Goal: Information Seeking & Learning: Check status

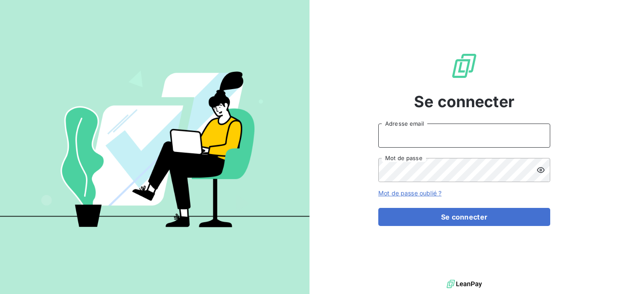
type input "[EMAIL_ADDRESS][DOMAIN_NAME]"
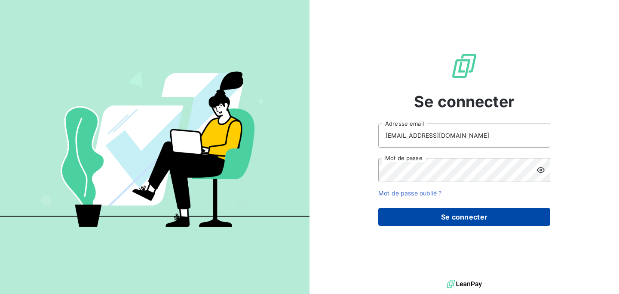
click at [434, 210] on button "Se connecter" at bounding box center [464, 217] width 172 height 18
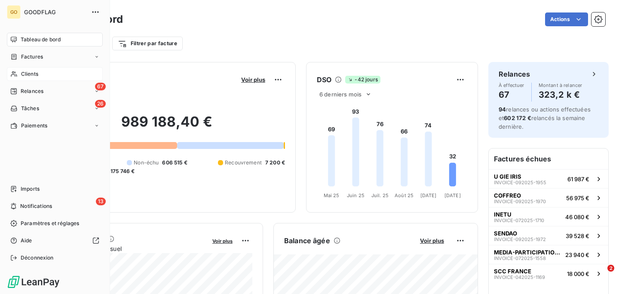
click at [19, 72] on div "Clients" at bounding box center [55, 74] width 96 height 14
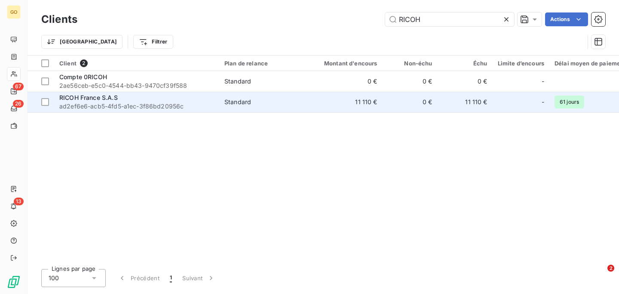
type input "RICOH"
click at [89, 99] on span "RICOH France S.A.S" at bounding box center [88, 97] width 58 height 7
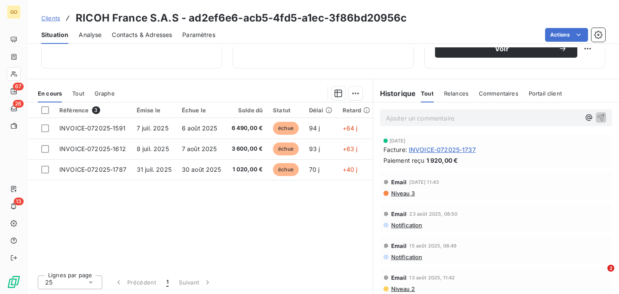
scroll to position [160, 0]
drag, startPoint x: 59, startPoint y: 171, endPoint x: 121, endPoint y: 180, distance: 62.2
click at [121, 180] on table "Référence 3 Émise le Échue le Solde dû Statut Délai Retard INVOICE-072025-1591 …" at bounding box center [202, 142] width 348 height 78
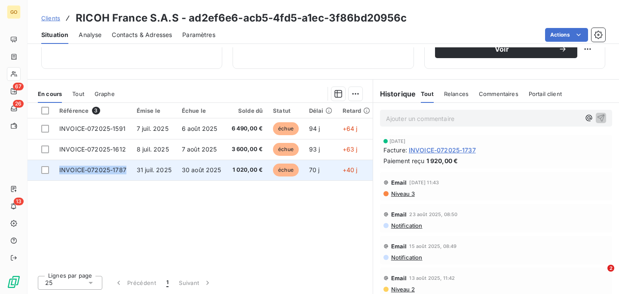
copy span "INVOICE-072025-1787"
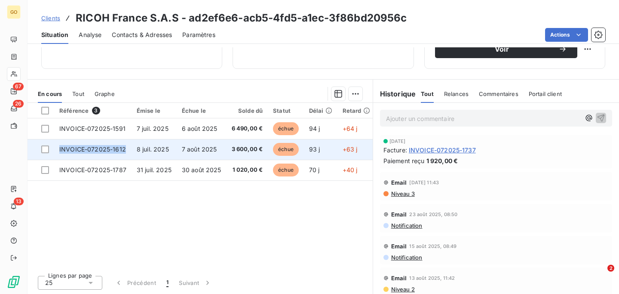
drag, startPoint x: 126, startPoint y: 152, endPoint x: 58, endPoint y: 151, distance: 67.5
click at [58, 151] on td "INVOICE-072025-1612" at bounding box center [92, 149] width 77 height 21
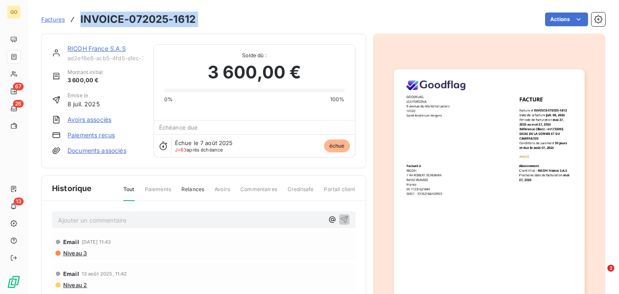
drag, startPoint x: 203, startPoint y: 17, endPoint x: 67, endPoint y: 15, distance: 135.9
click at [67, 15] on div "Factures INVOICE-072025-1612 Actions" at bounding box center [323, 19] width 564 height 18
copy section "INVOICE-072025-1612 Actions"
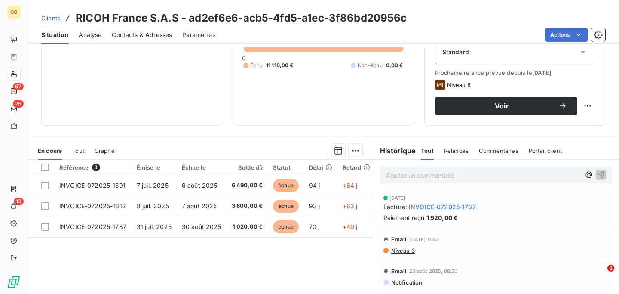
scroll to position [120, 0]
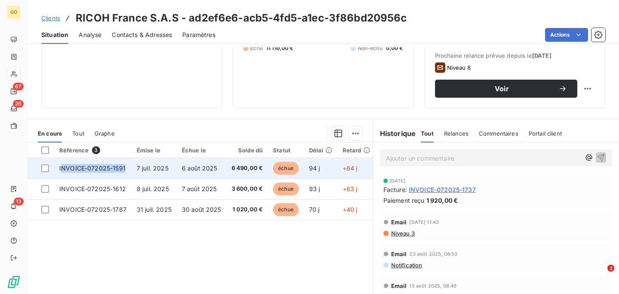
drag, startPoint x: 127, startPoint y: 172, endPoint x: 61, endPoint y: 172, distance: 65.8
click at [61, 172] on td "INVOICE-072025-1591" at bounding box center [92, 168] width 77 height 21
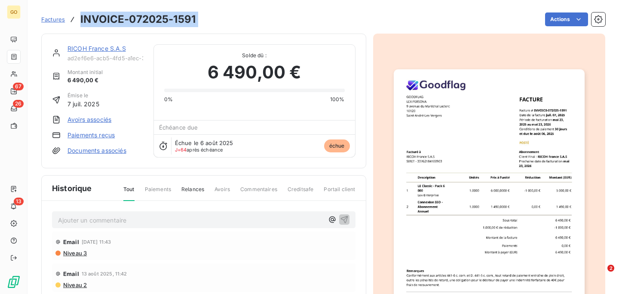
drag, startPoint x: 220, startPoint y: 18, endPoint x: 80, endPoint y: 19, distance: 140.6
click at [79, 19] on div "Factures INVOICE-072025-1591 Actions" at bounding box center [323, 19] width 564 height 18
copy section "INVOICE-072025-1591 Actions"
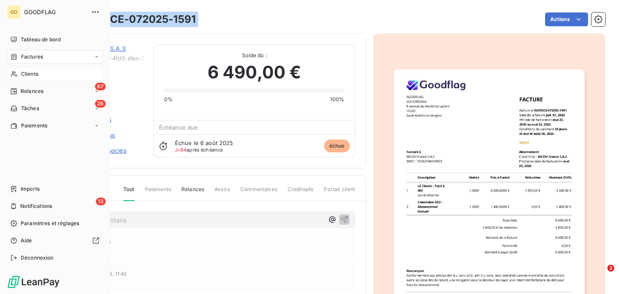
click at [41, 71] on div "Clients" at bounding box center [55, 74] width 96 height 14
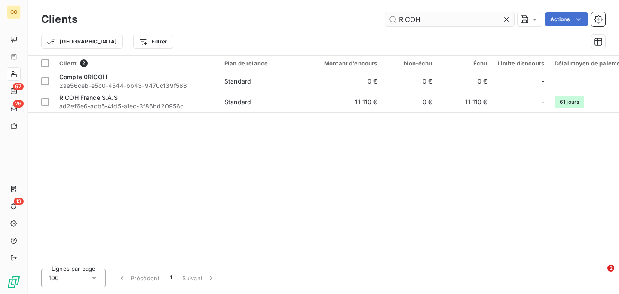
click at [427, 17] on input "RICOH" at bounding box center [449, 19] width 129 height 14
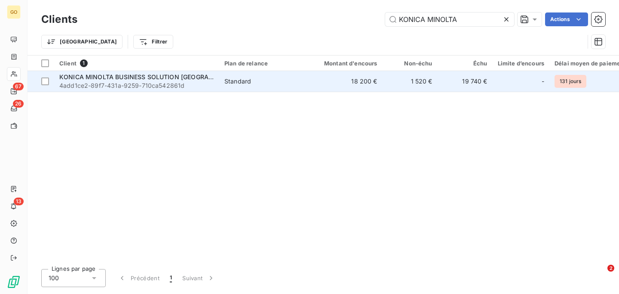
type input "KONICA MINOLTA"
click at [214, 85] on td "KONICA MINOLTA BUSINESS SOLUTION FRANCE 4add1ce2-89f7-431a-9259-710ca542861d" at bounding box center [136, 81] width 165 height 21
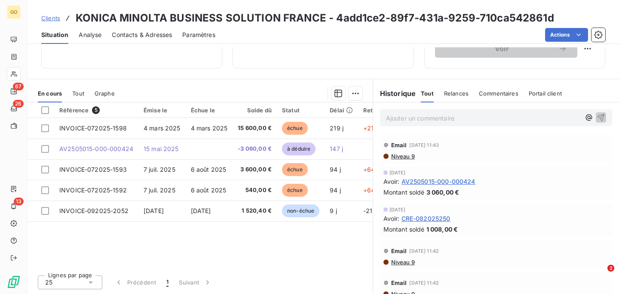
scroll to position [160, 0]
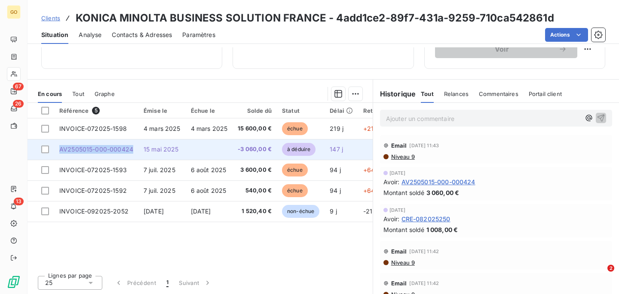
drag, startPoint x: 133, startPoint y: 151, endPoint x: 58, endPoint y: 151, distance: 75.3
click at [58, 151] on td "AV2505015-000-000424" at bounding box center [96, 149] width 84 height 21
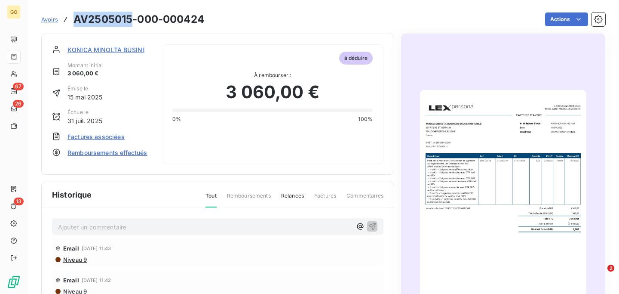
click at [128, 21] on h3 "AV2505015-000-000424" at bounding box center [139, 19] width 131 height 15
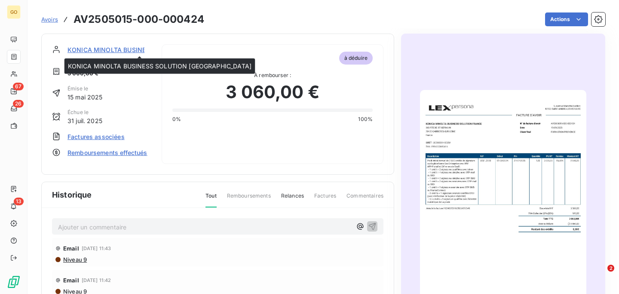
click at [124, 52] on span "KONICA MINOLTA BUSINESS SOLUTION [GEOGRAPHIC_DATA]" at bounding box center [160, 49] width 184 height 9
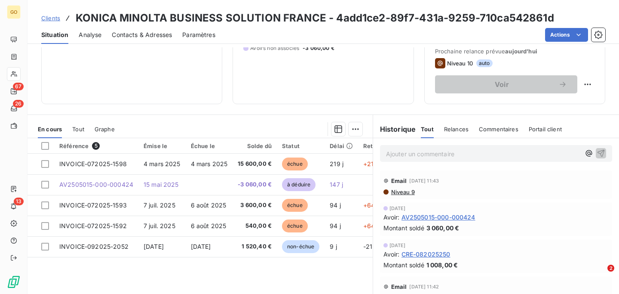
scroll to position [128, 0]
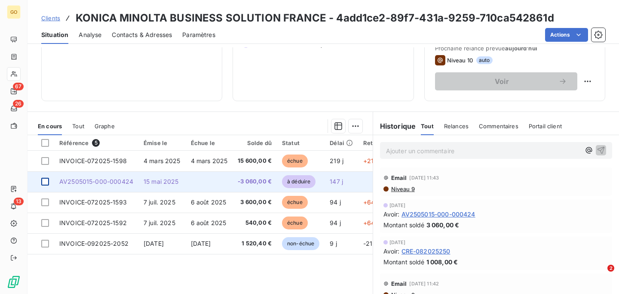
click at [46, 181] on div at bounding box center [45, 182] width 8 height 8
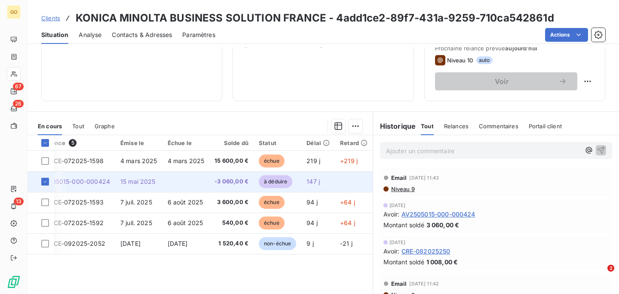
click at [347, 181] on td at bounding box center [354, 181] width 38 height 21
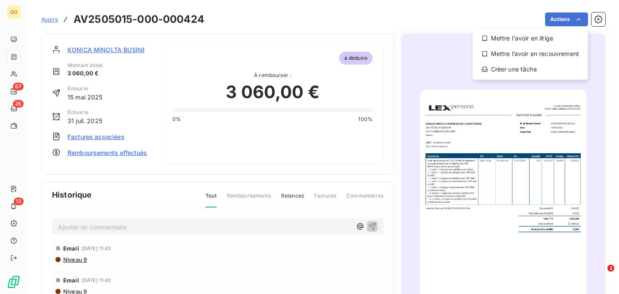
click at [353, 25] on html "GO 67 26 13 Avoirs AV2505015-000-000424 Actions Mettre l'avoir en litige Mettre…" at bounding box center [309, 147] width 619 height 294
click at [601, 19] on html "GO 67 26 13 Avoirs AV2505015-000-000424 Actions Mettre l'avoir en litige Mettre…" at bounding box center [309, 147] width 619 height 294
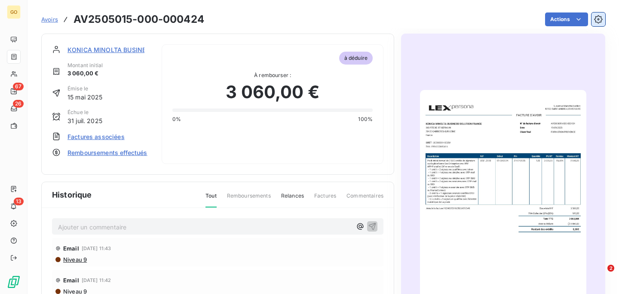
click at [601, 19] on icon "button" at bounding box center [598, 19] width 9 height 9
click at [113, 137] on span "Factures associées" at bounding box center [96, 136] width 57 height 9
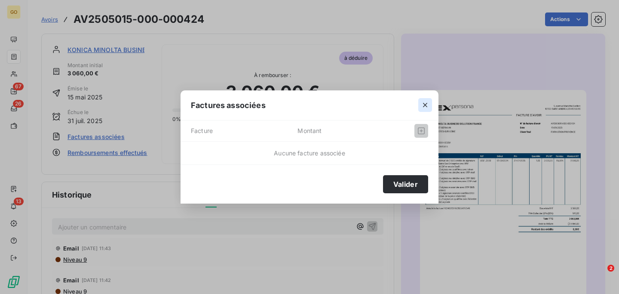
click at [427, 101] on icon "button" at bounding box center [425, 105] width 9 height 9
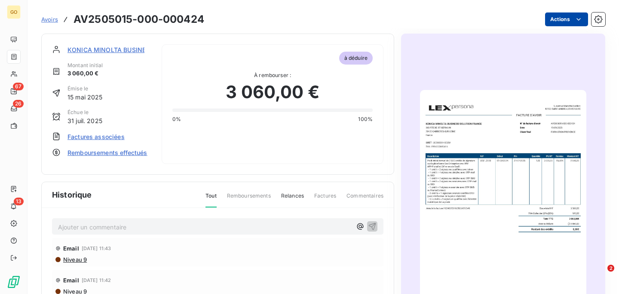
click at [574, 22] on html "GO 67 26 13 Avoirs AV2505015-000-000424 Actions KONICA MINOLTA BUSINESS SOLUTIO…" at bounding box center [309, 147] width 619 height 294
click at [426, 20] on html "GO 67 26 13 Avoirs AV2505015-000-000424 Actions KONICA MINOLTA BUSINESS SOLUTIO…" at bounding box center [309, 147] width 619 height 294
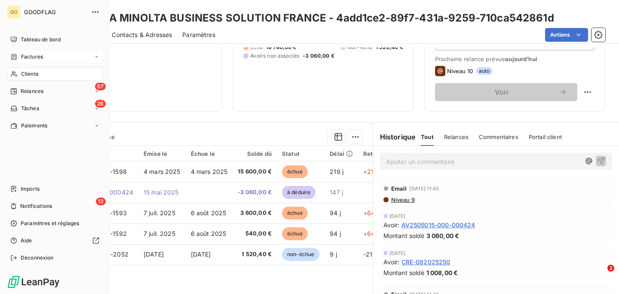
click at [40, 54] on span "Factures" at bounding box center [32, 57] width 22 height 8
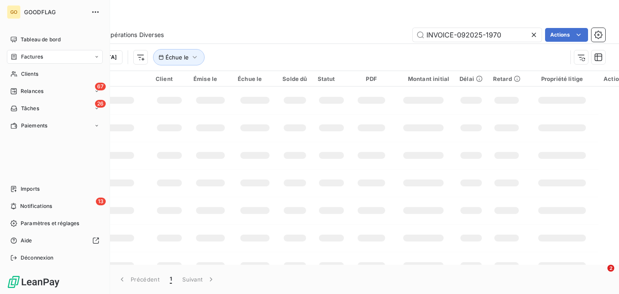
click at [30, 58] on span "Factures" at bounding box center [32, 57] width 22 height 8
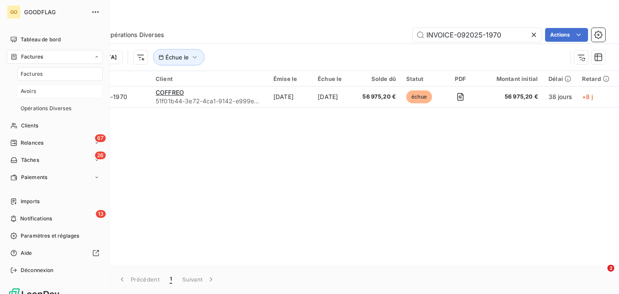
click at [27, 96] on div "Avoirs" at bounding box center [60, 91] width 86 height 14
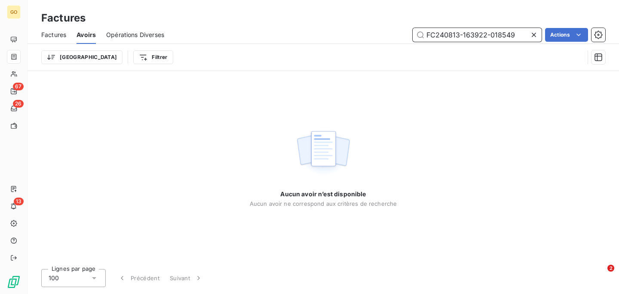
click at [456, 34] on input "FC240813-163922-018549" at bounding box center [477, 35] width 129 height 14
paste input "AV2505015-000-000424"
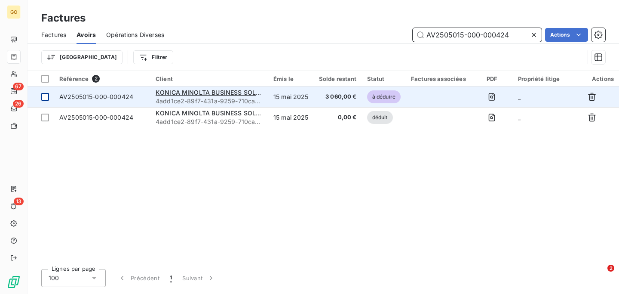
type input "AV2505015-000-000424"
click at [48, 94] on div at bounding box center [45, 97] width 8 height 8
click at [590, 95] on icon "button" at bounding box center [592, 96] width 9 height 9
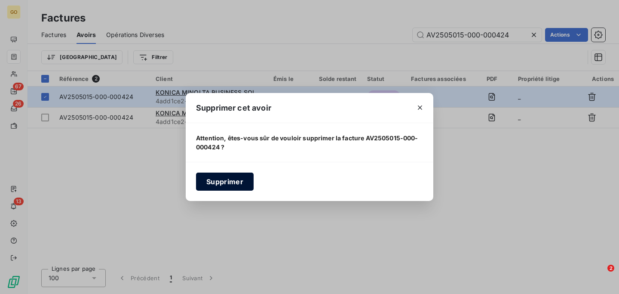
click at [239, 176] on button "Supprimer" at bounding box center [225, 181] width 58 height 18
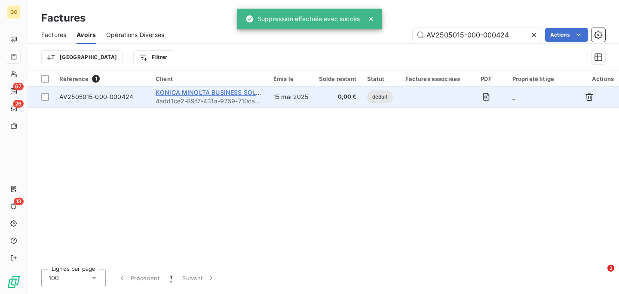
click at [237, 91] on span "KONICA MINOLTA BUSINESS SOLUTION [GEOGRAPHIC_DATA]" at bounding box center [248, 92] width 184 height 7
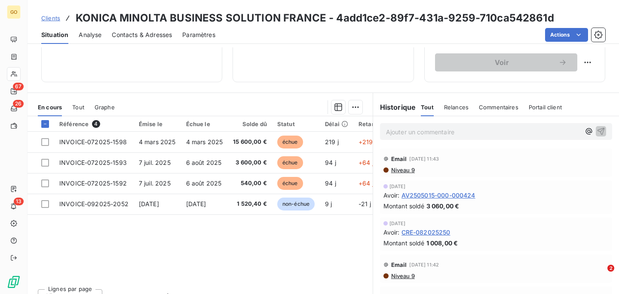
scroll to position [147, 0]
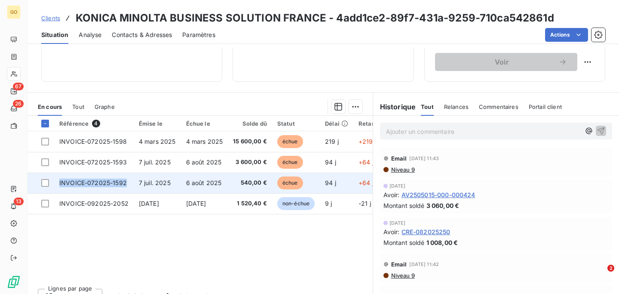
drag, startPoint x: 126, startPoint y: 186, endPoint x: 54, endPoint y: 187, distance: 72.3
click at [54, 187] on td "INVOICE-072025-1592" at bounding box center [94, 182] width 80 height 21
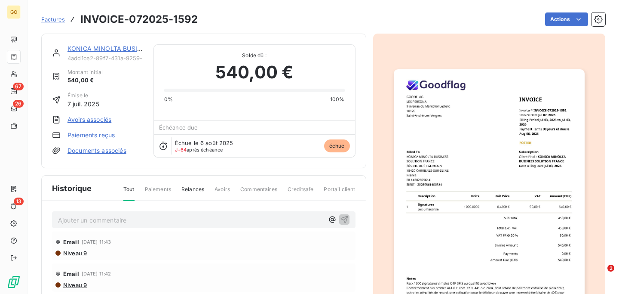
click at [154, 17] on h3 "INVOICE-072025-1592" at bounding box center [138, 19] width 117 height 15
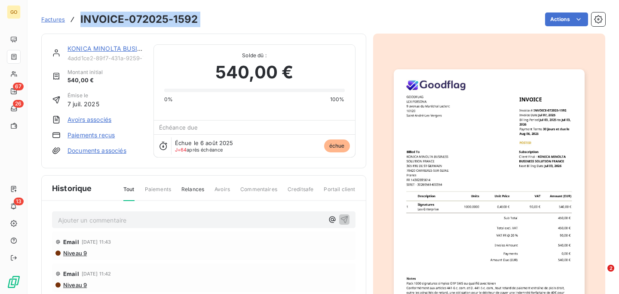
click at [154, 17] on h3 "INVOICE-072025-1592" at bounding box center [138, 19] width 117 height 15
copy section "INVOICE-072025-1592 Actions"
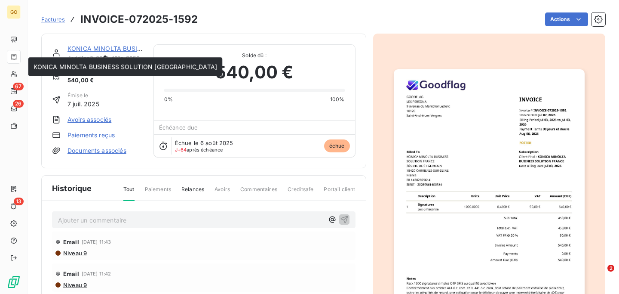
click at [87, 49] on link "KONICA MINOLTA BUSINESS SOLUTION [GEOGRAPHIC_DATA]" at bounding box center [160, 48] width 184 height 7
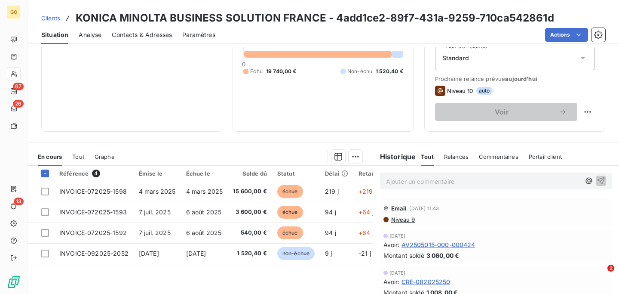
scroll to position [140, 0]
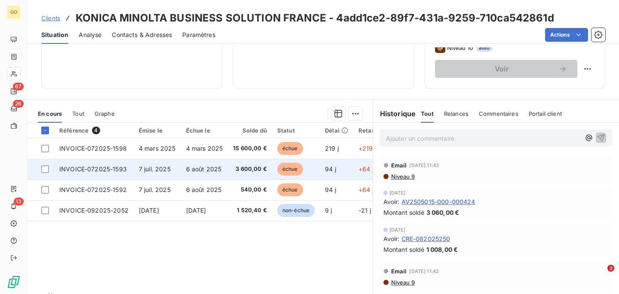
click at [99, 171] on span "INVOICE-072025-1593" at bounding box center [93, 168] width 68 height 7
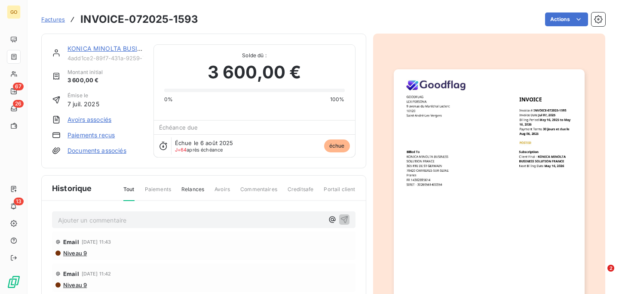
click at [110, 21] on h3 "INVOICE-072025-1593" at bounding box center [139, 19] width 118 height 15
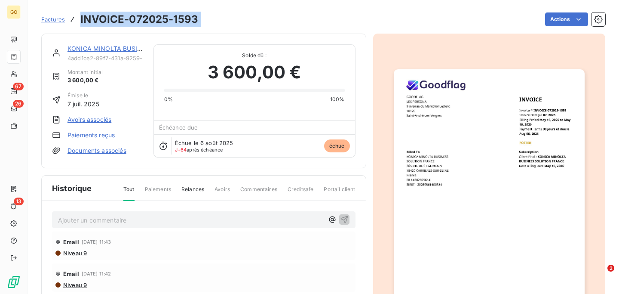
click at [110, 21] on h3 "INVOICE-072025-1593" at bounding box center [139, 19] width 118 height 15
copy section "INVOICE-072025-1593 Actions"
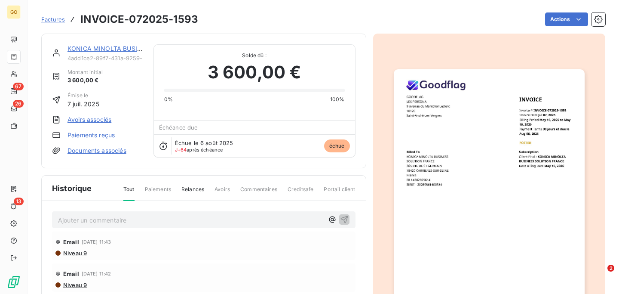
click at [112, 49] on link "KONICA MINOLTA BUSINESS SOLUTION [GEOGRAPHIC_DATA]" at bounding box center [160, 48] width 184 height 7
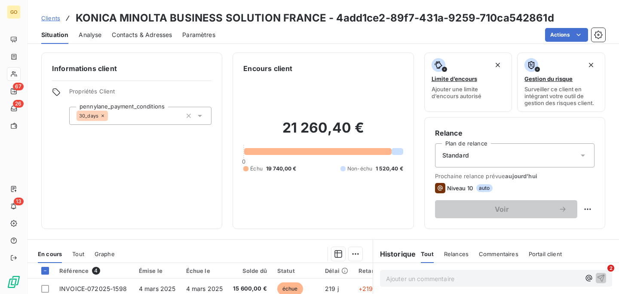
scroll to position [82, 0]
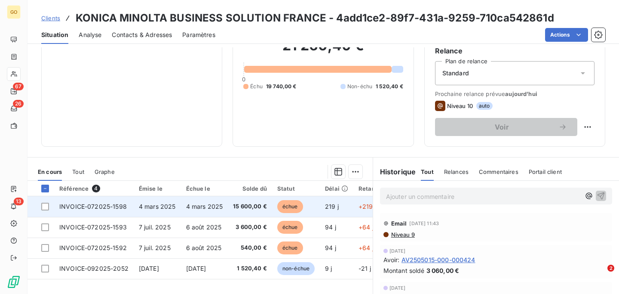
click at [118, 205] on span "INVOICE-072025-1598" at bounding box center [93, 206] width 68 height 7
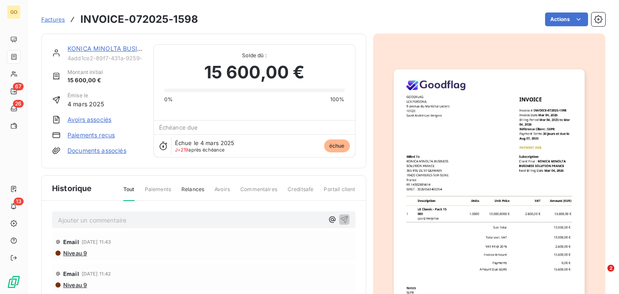
click at [135, 17] on h3 "INVOICE-072025-1598" at bounding box center [139, 19] width 118 height 15
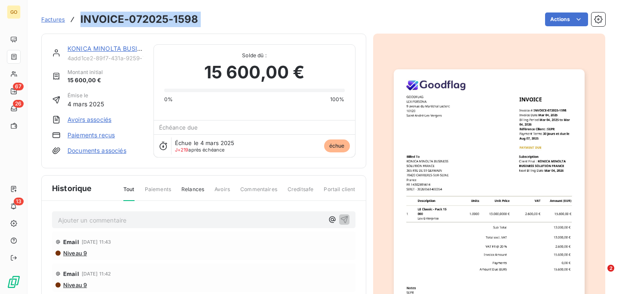
click at [135, 17] on h3 "INVOICE-072025-1598" at bounding box center [139, 19] width 118 height 15
copy section "INVOICE-072025-1598 Actions"
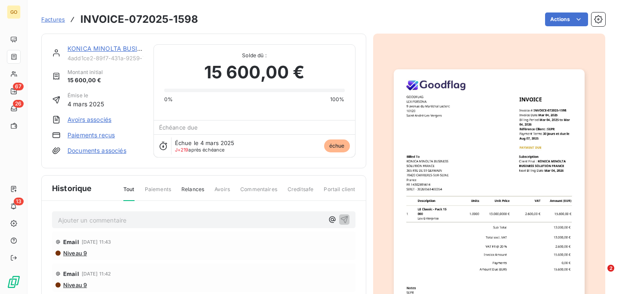
click at [78, 253] on span "Niveau 9" at bounding box center [74, 252] width 25 height 7
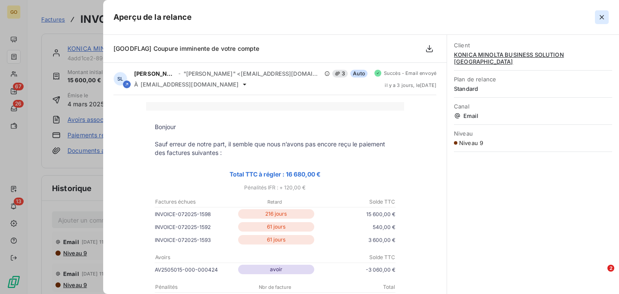
click at [605, 16] on icon "button" at bounding box center [602, 17] width 9 height 9
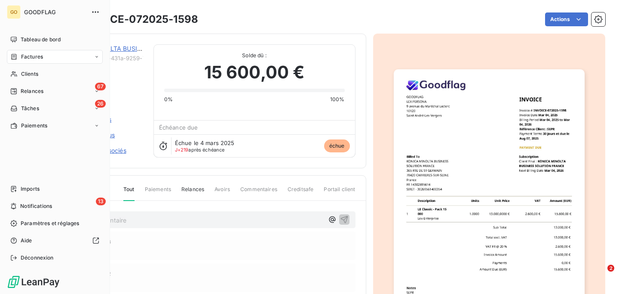
click at [33, 56] on span "Factures" at bounding box center [32, 57] width 22 height 8
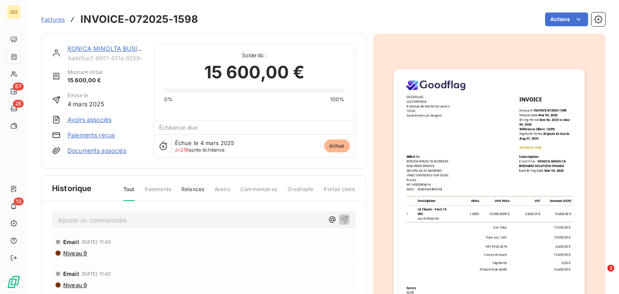
click at [55, 18] on span "Factures" at bounding box center [53, 19] width 24 height 7
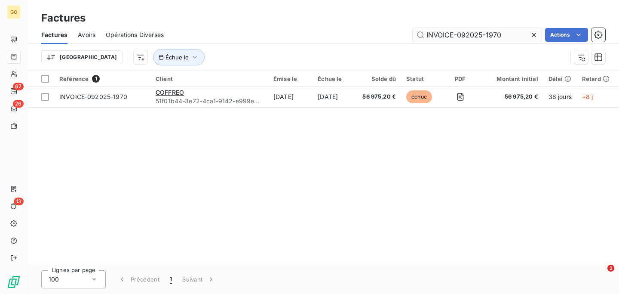
click at [465, 37] on input "INVOICE-092025-1970" at bounding box center [477, 35] width 129 height 14
type input "INVOICE-072025-1642"
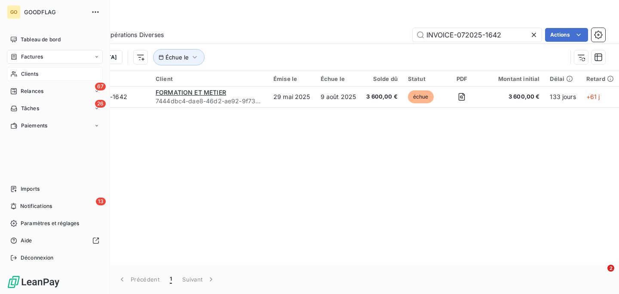
click at [35, 71] on span "Clients" at bounding box center [29, 74] width 17 height 8
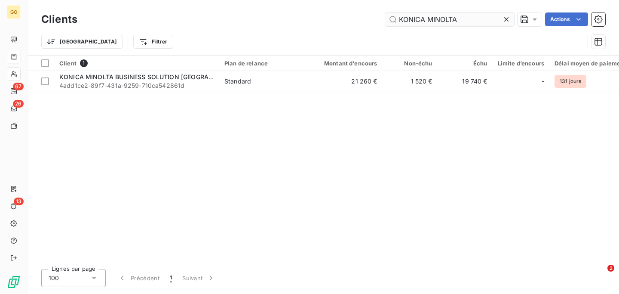
click at [465, 20] on input "KONICA MINOLTA" at bounding box center [449, 19] width 129 height 14
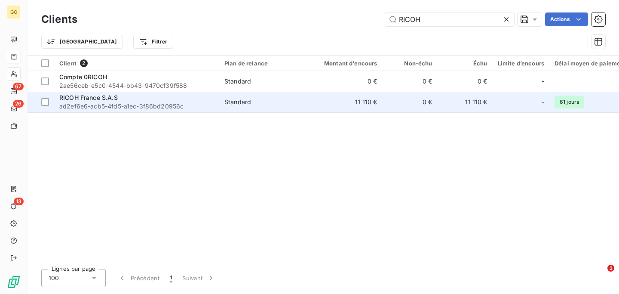
type input "RICOH"
click at [209, 98] on div "RICOH France S.A.S" at bounding box center [136, 97] width 155 height 9
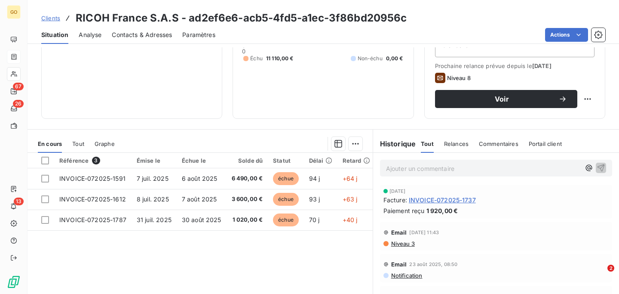
scroll to position [111, 0]
